Goal: Transaction & Acquisition: Purchase product/service

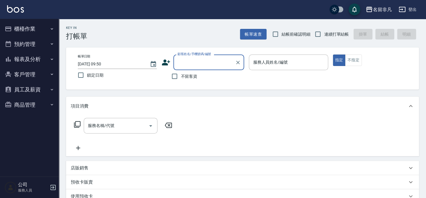
click at [52, 29] on icon "button" at bounding box center [51, 29] width 5 height 5
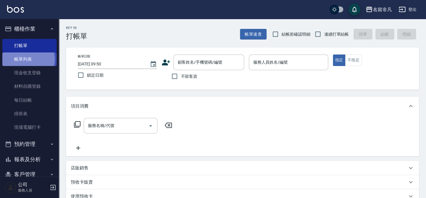
click at [28, 60] on link "帳單列表" at bounding box center [29, 59] width 54 height 14
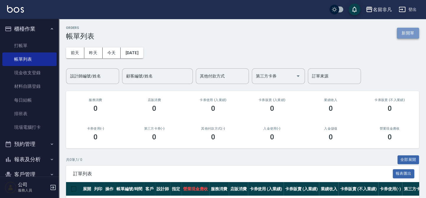
click at [401, 32] on button "新開單" at bounding box center [408, 33] width 22 height 11
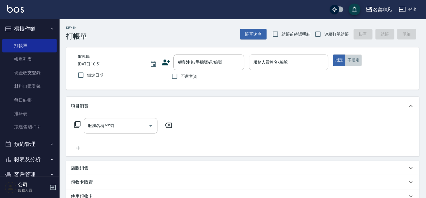
drag, startPoint x: 354, startPoint y: 59, endPoint x: 317, endPoint y: 60, distance: 36.2
click at [350, 59] on button "不指定" at bounding box center [353, 60] width 16 height 11
click at [290, 66] on input "服務人員姓名/編號" at bounding box center [288, 62] width 74 height 10
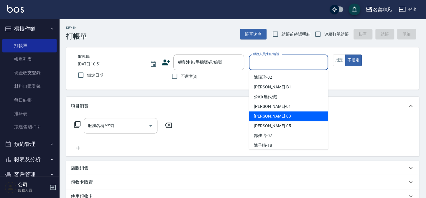
click at [254, 118] on span "[PERSON_NAME] -03" at bounding box center [272, 116] width 37 height 6
type input "[PERSON_NAME]-03"
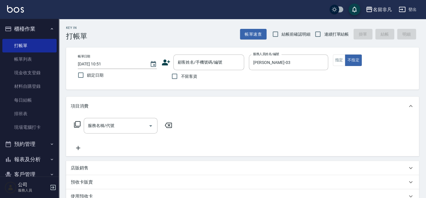
click at [78, 122] on icon at bounding box center [77, 124] width 7 height 7
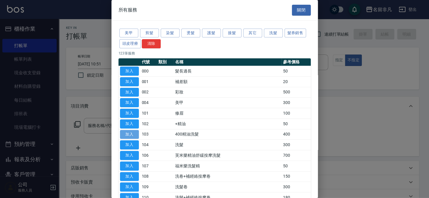
click at [133, 133] on button "加入" at bounding box center [129, 134] width 19 height 9
type input "400精油洗髮(103)"
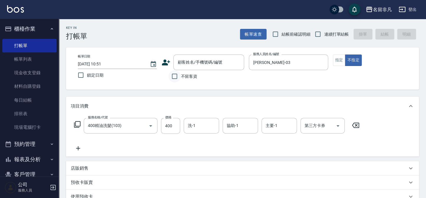
click at [173, 76] on input "不留客資" at bounding box center [174, 76] width 12 height 12
checkbox input "true"
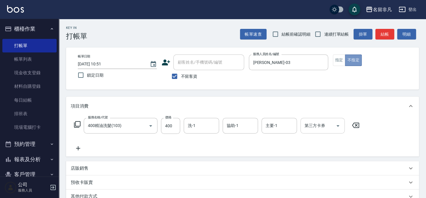
drag, startPoint x: 351, startPoint y: 57, endPoint x: 343, endPoint y: 123, distance: 65.9
click at [351, 57] on button "不指定" at bounding box center [353, 60] width 16 height 11
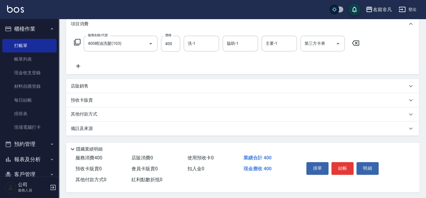
scroll to position [85, 0]
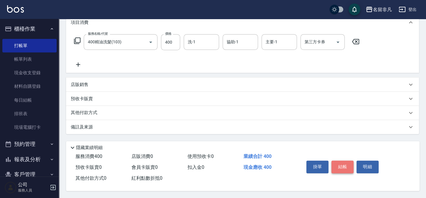
click at [336, 164] on button "結帳" at bounding box center [342, 167] width 22 height 12
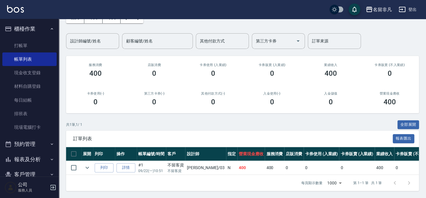
scroll to position [39, 0]
click at [98, 163] on button "列印" at bounding box center [104, 167] width 19 height 9
